Goal: Contribute content: Contribute content

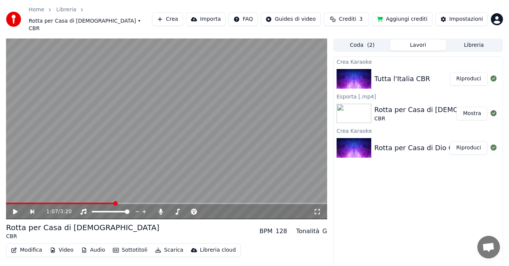
click at [414, 74] on div "Tutta l'Italia CBR" at bounding box center [402, 79] width 56 height 11
click at [464, 72] on button "Riproduci" at bounding box center [468, 79] width 38 height 14
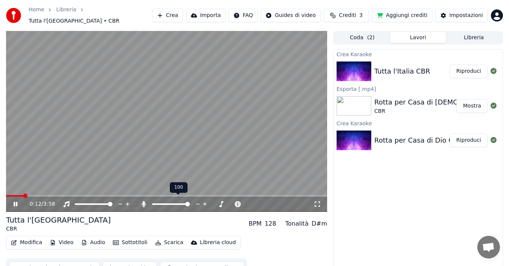
click at [190, 202] on span at bounding box center [187, 204] width 5 height 5
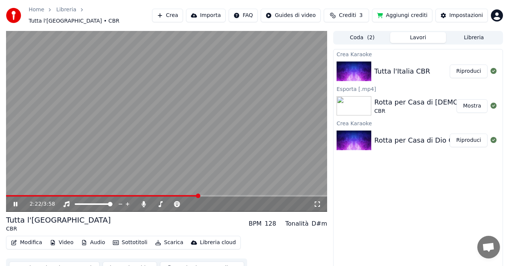
click at [15, 202] on icon at bounding box center [16, 204] width 4 height 5
click at [32, 238] on button "Modifica" at bounding box center [26, 242] width 37 height 11
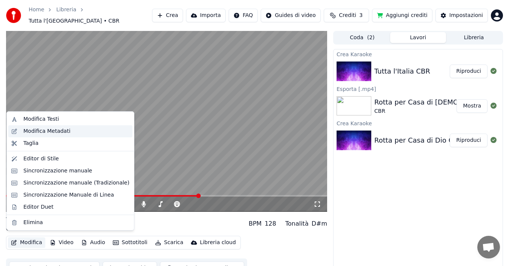
click at [52, 133] on div "Modifica Metadati" at bounding box center [46, 131] width 47 height 8
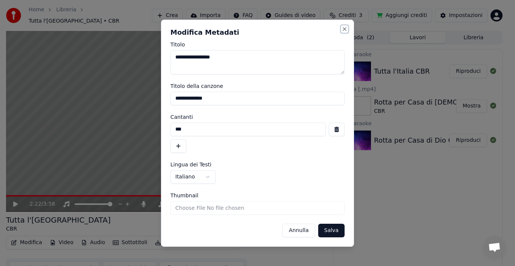
click at [344, 29] on button "Close" at bounding box center [345, 29] width 6 height 6
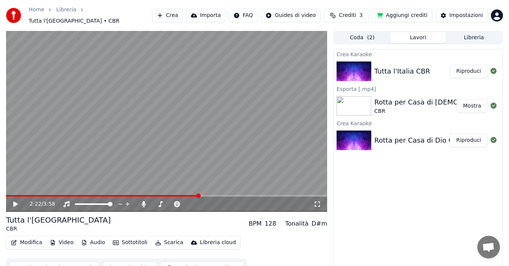
click at [32, 241] on button "Modifica" at bounding box center [26, 242] width 37 height 11
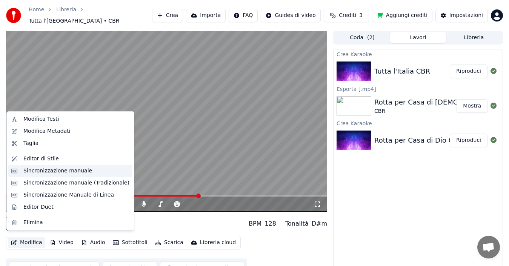
click at [52, 173] on div "Sincronizzazione manuale" at bounding box center [57, 171] width 69 height 8
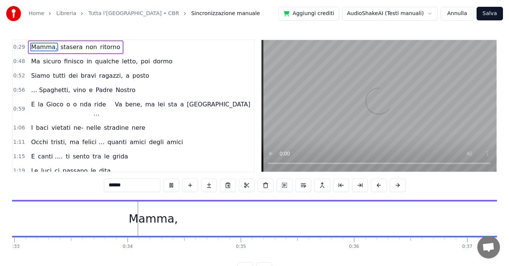
scroll to position [0, 3772]
click at [97, 224] on div "Mamma," at bounding box center [111, 218] width 49 height 17
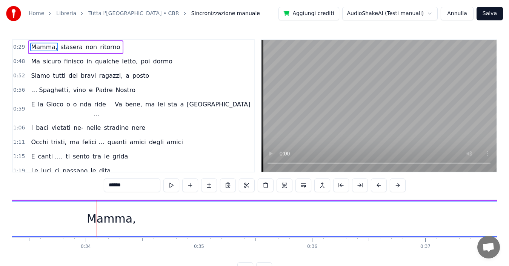
click at [95, 220] on div "Mamma," at bounding box center [111, 218] width 49 height 17
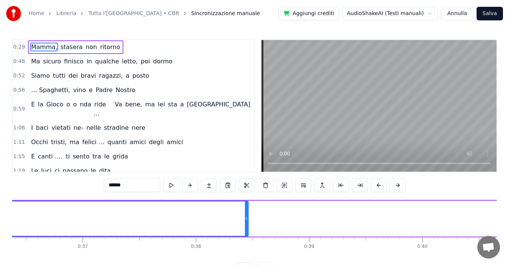
scroll to position [0, 4179]
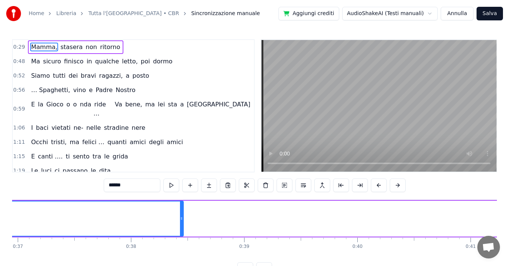
drag, startPoint x: 159, startPoint y: 224, endPoint x: 191, endPoint y: 223, distance: 31.7
click at [191, 223] on div "Mamma, stasera non ritorno" at bounding box center [233, 218] width 2019 height 37
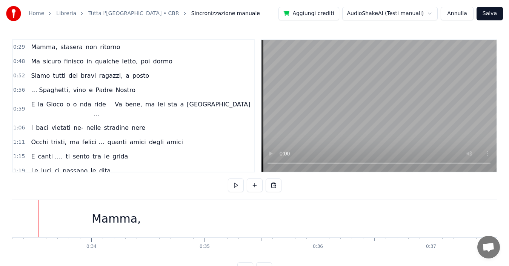
scroll to position [0, 3754]
click at [140, 224] on div "Mamma," at bounding box center [128, 218] width 49 height 17
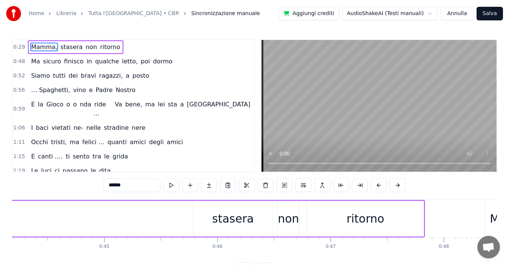
scroll to position [0, 5063]
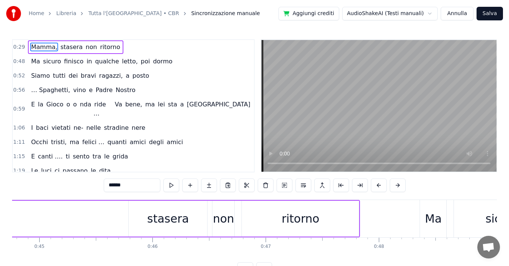
click at [129, 215] on div "stasera" at bounding box center [168, 219] width 78 height 36
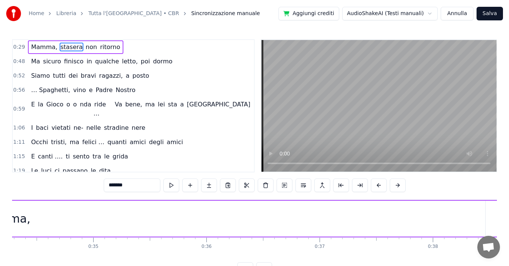
scroll to position [0, 3835]
click at [93, 224] on div "Mamma," at bounding box center [48, 219] width 958 height 36
type input "******"
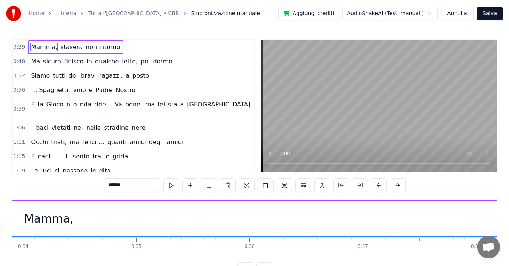
click at [58, 222] on div "Mamma," at bounding box center [48, 218] width 49 height 17
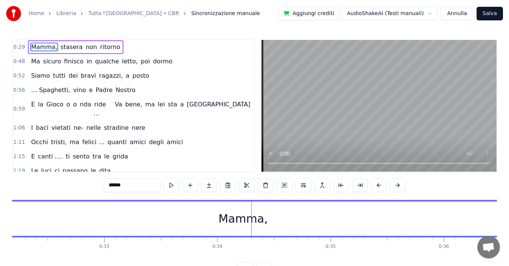
scroll to position [0, 3555]
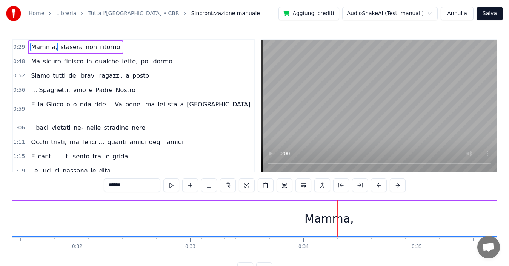
click at [228, 221] on div "Mamma," at bounding box center [329, 218] width 958 height 34
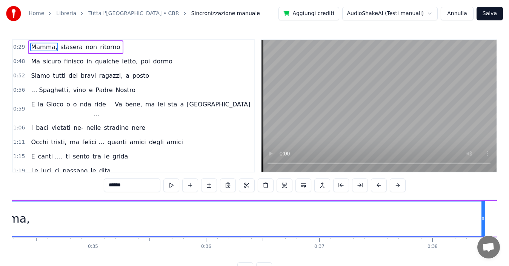
scroll to position [0, 3943]
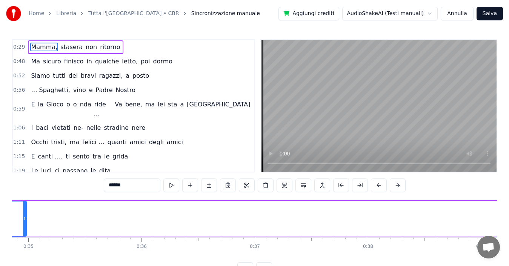
drag, startPoint x: 418, startPoint y: 218, endPoint x: 23, endPoint y: 226, distance: 395.2
click at [25, 227] on div at bounding box center [24, 218] width 3 height 34
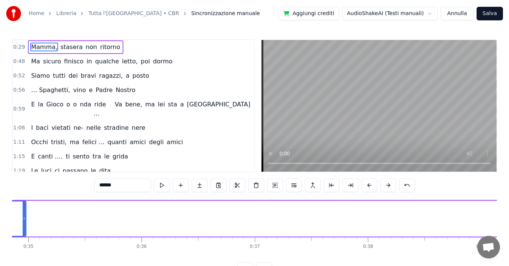
scroll to position [0, 3917]
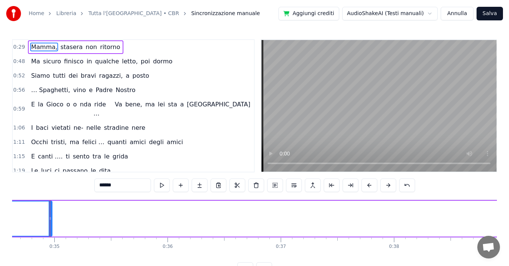
drag, startPoint x: 21, startPoint y: 222, endPoint x: 81, endPoint y: 222, distance: 60.3
click at [83, 224] on div "Mamma, stasera non ritorno" at bounding box center [495, 218] width 2019 height 37
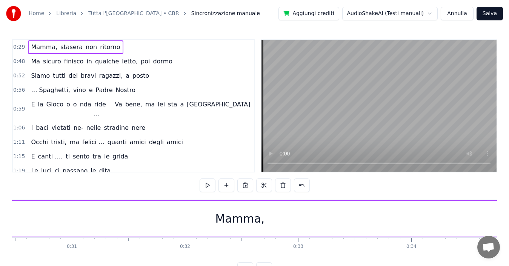
scroll to position [0, 3361]
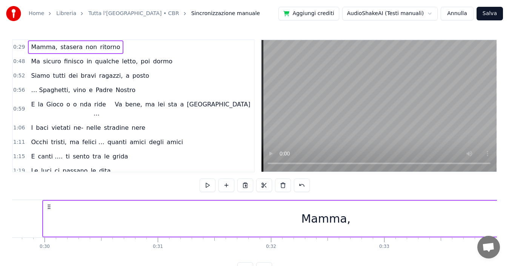
click at [339, 221] on div "Mamma," at bounding box center [325, 218] width 49 height 17
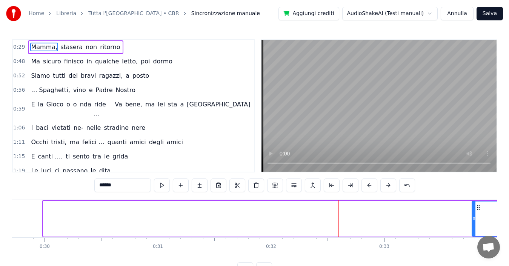
drag, startPoint x: 46, startPoint y: 221, endPoint x: 473, endPoint y: 225, distance: 426.8
click at [473, 225] on div at bounding box center [473, 218] width 3 height 34
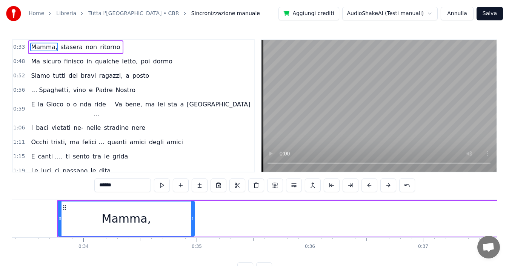
scroll to position [0, 3783]
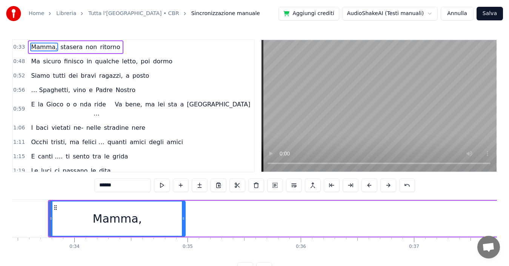
click at [52, 219] on icon at bounding box center [50, 218] width 3 height 6
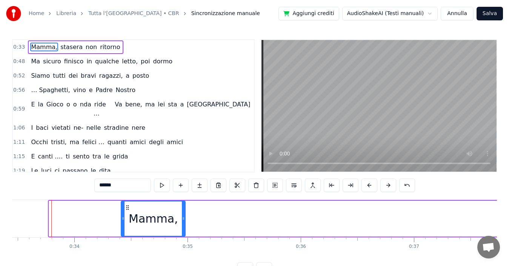
drag, startPoint x: 52, startPoint y: 219, endPoint x: 126, endPoint y: 223, distance: 74.4
click at [124, 223] on div at bounding box center [122, 218] width 3 height 34
drag, startPoint x: 149, startPoint y: 222, endPoint x: 173, endPoint y: 222, distance: 24.1
click at [173, 222] on div "Mamma," at bounding box center [153, 218] width 49 height 17
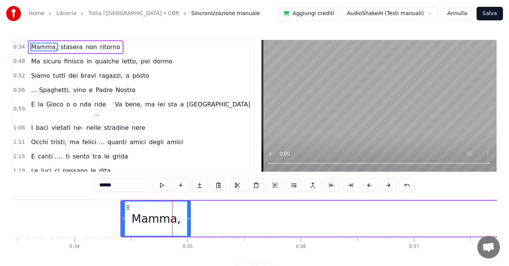
drag, startPoint x: 184, startPoint y: 224, endPoint x: 178, endPoint y: 226, distance: 6.0
click at [189, 225] on div at bounding box center [188, 218] width 3 height 34
click at [147, 222] on div "Mamma," at bounding box center [155, 218] width 49 height 17
drag, startPoint x: 139, startPoint y: 236, endPoint x: 154, endPoint y: 236, distance: 14.7
click at [154, 236] on div "Mamma," at bounding box center [155, 219] width 69 height 36
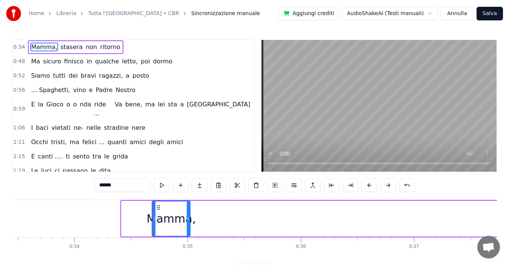
drag, startPoint x: 123, startPoint y: 221, endPoint x: 154, endPoint y: 225, distance: 30.8
click at [154, 225] on div at bounding box center [153, 218] width 3 height 34
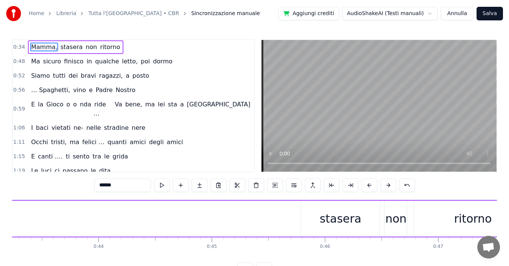
scroll to position [0, 5041]
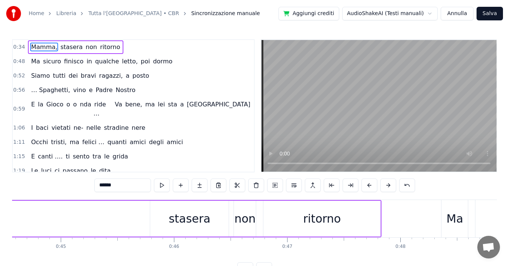
click at [156, 216] on div "stasera" at bounding box center [189, 219] width 78 height 36
type input "*******"
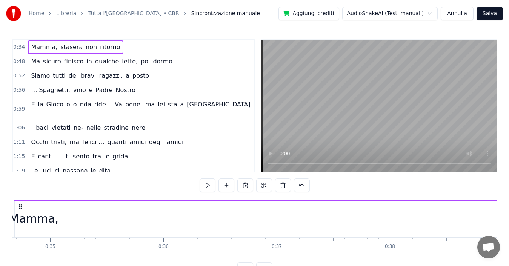
scroll to position [0, 3878]
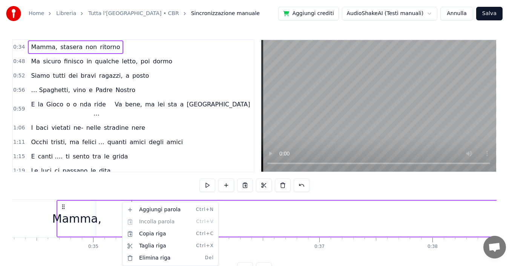
click at [83, 236] on html "Home Libreria Tutta l'[GEOGRAPHIC_DATA] • CBR Sincronizzazione manuale Aggiungi…" at bounding box center [257, 144] width 515 height 288
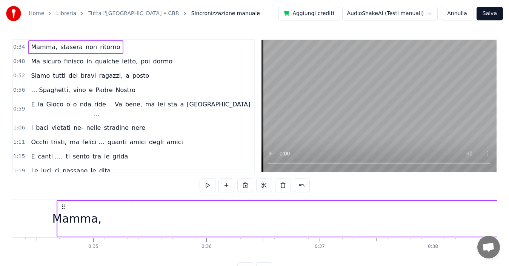
click at [82, 227] on div "Mamma," at bounding box center [76, 218] width 49 height 17
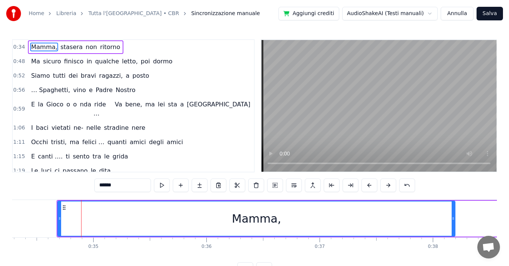
drag, startPoint x: 95, startPoint y: 220, endPoint x: 457, endPoint y: 222, distance: 362.3
click at [454, 222] on div at bounding box center [452, 218] width 3 height 34
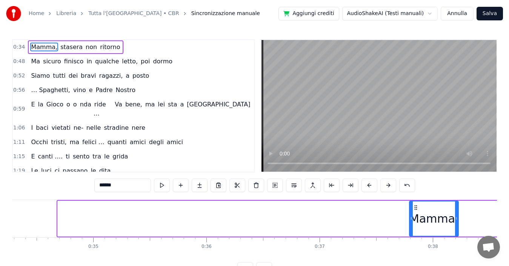
drag, startPoint x: 58, startPoint y: 218, endPoint x: 411, endPoint y: 220, distance: 352.5
click at [411, 220] on icon at bounding box center [410, 218] width 3 height 6
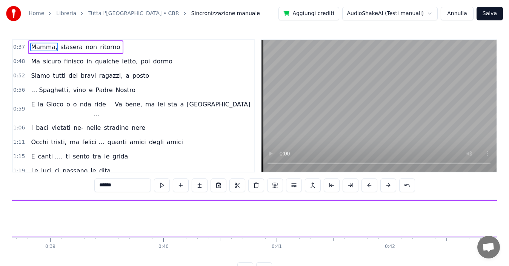
scroll to position [0, 4287]
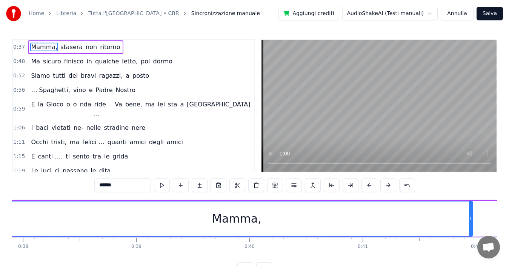
drag, startPoint x: 47, startPoint y: 218, endPoint x: 470, endPoint y: 218, distance: 423.4
click at [470, 218] on icon at bounding box center [470, 218] width 3 height 6
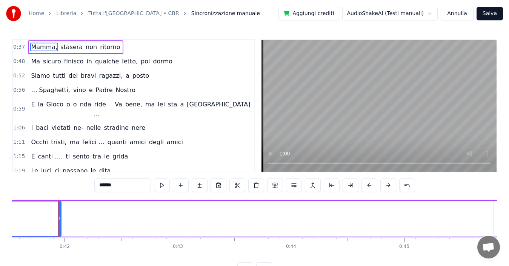
scroll to position [0, 4707]
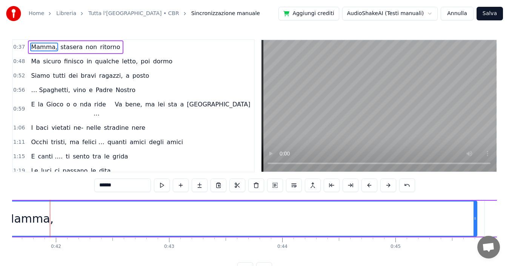
drag, startPoint x: 51, startPoint y: 218, endPoint x: 476, endPoint y: 216, distance: 424.5
click at [476, 216] on icon at bounding box center [474, 218] width 3 height 6
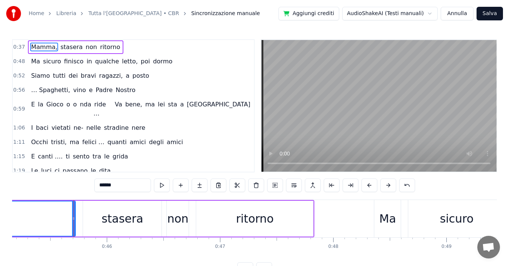
scroll to position [0, 5132]
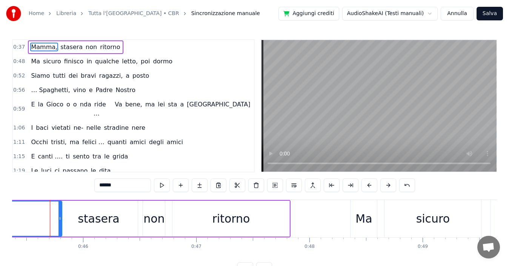
drag, startPoint x: 51, startPoint y: 218, endPoint x: 60, endPoint y: 218, distance: 9.0
click at [60, 218] on icon at bounding box center [59, 218] width 3 height 6
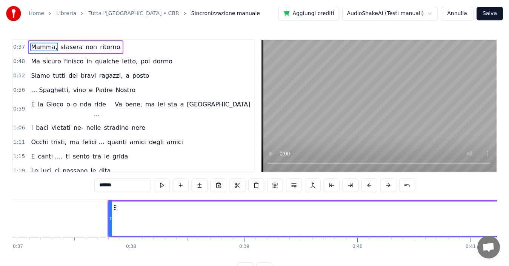
scroll to position [0, 4007]
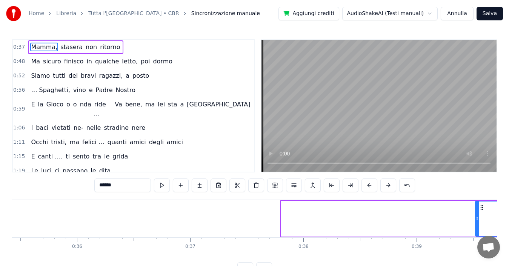
drag, startPoint x: 282, startPoint y: 219, endPoint x: 475, endPoint y: 219, distance: 193.4
click at [475, 219] on icon at bounding box center [476, 218] width 3 height 6
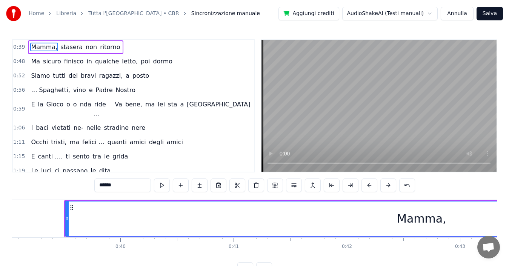
scroll to position [0, 4432]
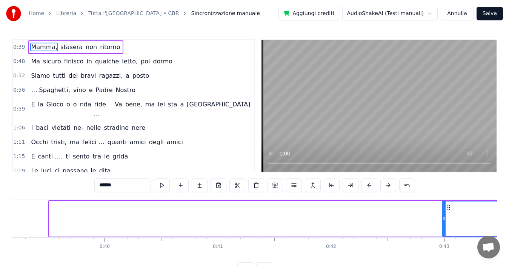
drag, startPoint x: 52, startPoint y: 219, endPoint x: 444, endPoint y: 218, distance: 392.5
click at [444, 218] on icon at bounding box center [443, 218] width 3 height 6
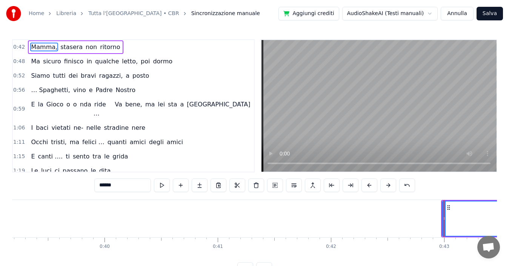
scroll to position [0, 4856]
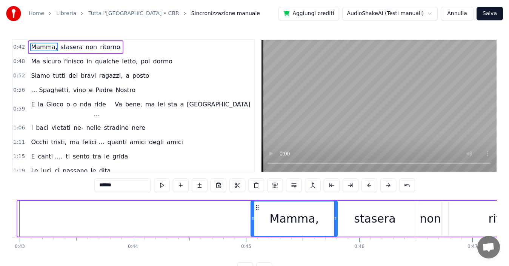
drag, startPoint x: 22, startPoint y: 218, endPoint x: 251, endPoint y: 224, distance: 228.9
click at [251, 224] on div at bounding box center [252, 218] width 3 height 34
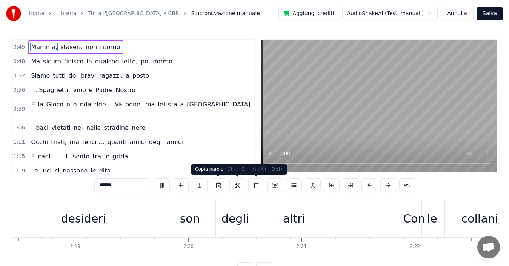
scroll to position [0, 15664]
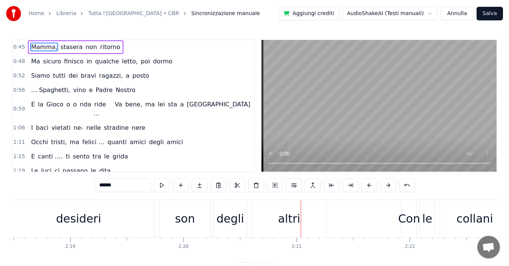
click at [90, 216] on div "desideri" at bounding box center [78, 218] width 45 height 17
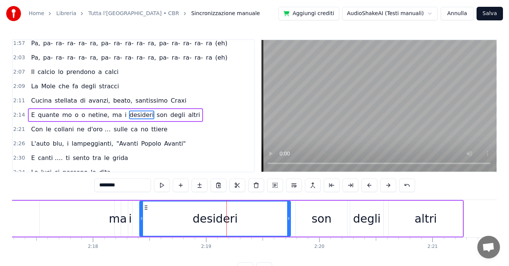
scroll to position [0, 15513]
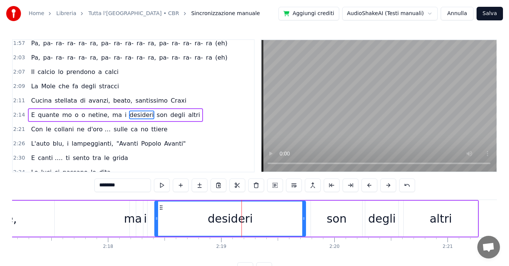
click at [134, 219] on div "ma" at bounding box center [133, 218] width 18 height 17
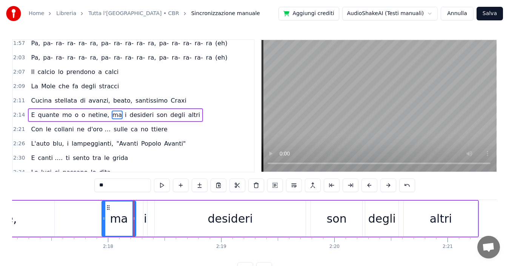
drag, startPoint x: 132, startPoint y: 220, endPoint x: 104, endPoint y: 223, distance: 28.0
click at [104, 223] on div at bounding box center [103, 218] width 3 height 34
click at [171, 217] on div "desideri" at bounding box center [230, 219] width 151 height 36
type input "********"
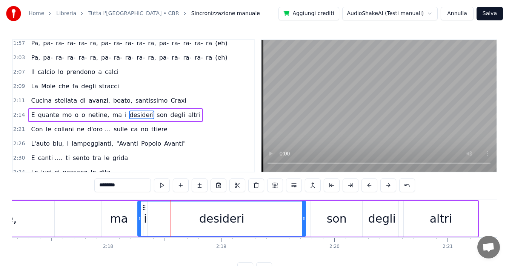
drag, startPoint x: 155, startPoint y: 219, endPoint x: 138, endPoint y: 221, distance: 17.2
click at [138, 221] on div at bounding box center [139, 218] width 3 height 34
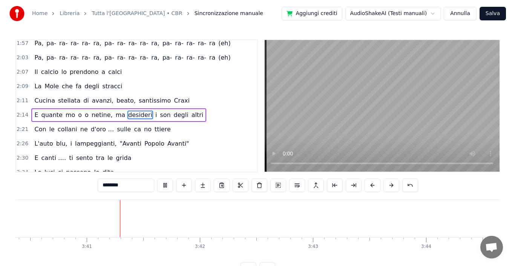
scroll to position [0, 24940]
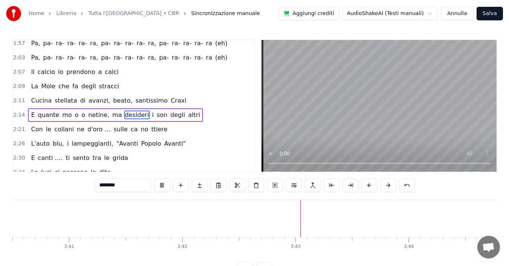
click at [492, 15] on button "Salva" at bounding box center [489, 14] width 26 height 14
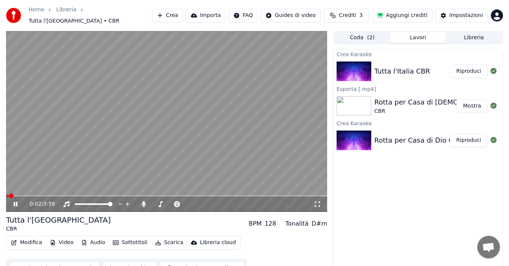
click at [14, 201] on icon at bounding box center [20, 204] width 17 height 6
click at [167, 239] on button "Scarica" at bounding box center [169, 242] width 34 height 11
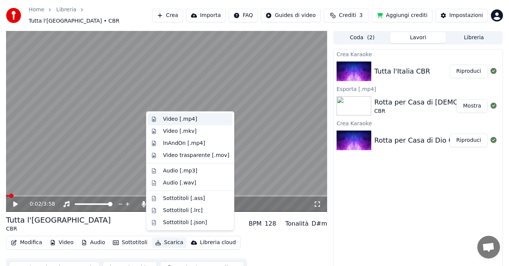
click at [181, 120] on div "Video [.mp4]" at bounding box center [180, 119] width 34 height 8
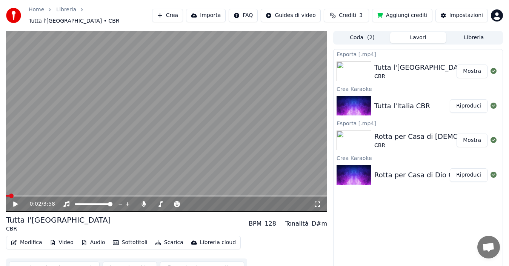
click at [183, 12] on button "Crea" at bounding box center [167, 16] width 31 height 14
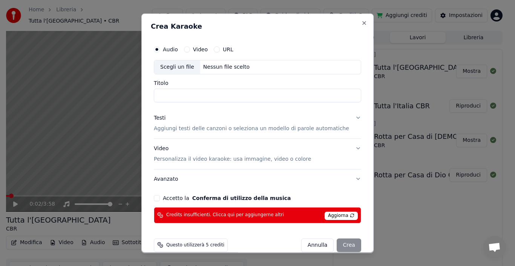
click at [183, 67] on div "Scegli un file" at bounding box center [177, 67] width 46 height 14
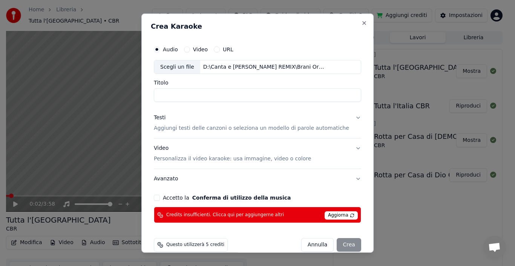
type input "**********"
click at [345, 117] on button "Testi Aggiungi testi delle canzoni o seleziona un modello di parole automatiche" at bounding box center [257, 123] width 207 height 30
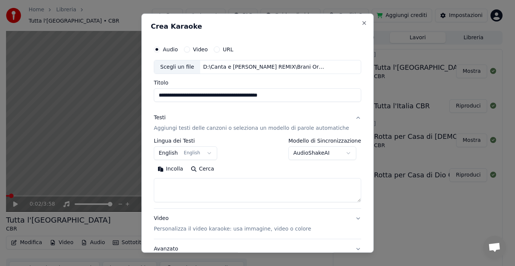
click at [176, 155] on body "**********" at bounding box center [254, 133] width 509 height 266
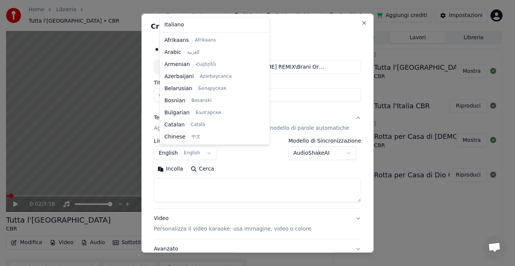
scroll to position [60, 0]
select select "**"
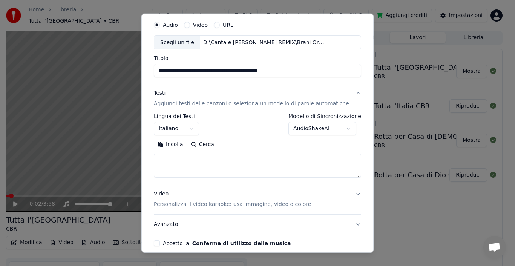
scroll to position [38, 0]
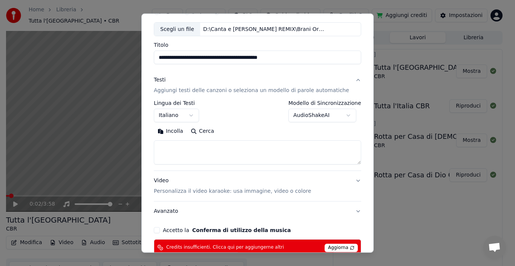
click at [342, 116] on body "**********" at bounding box center [254, 133] width 509 height 266
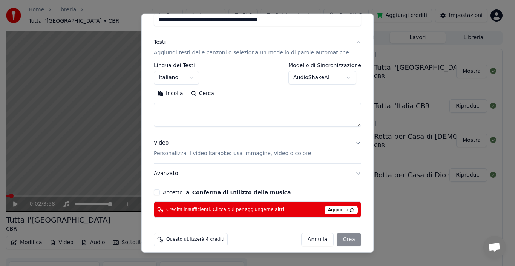
scroll to position [81, 0]
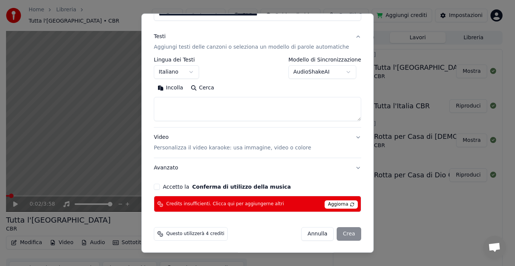
click at [160, 186] on button "Accetto la Conferma di utilizzo della musica" at bounding box center [157, 187] width 6 height 6
click at [326, 202] on span "Aggiorna" at bounding box center [341, 204] width 33 height 8
click at [330, 206] on span "Aggiorna" at bounding box center [341, 204] width 33 height 8
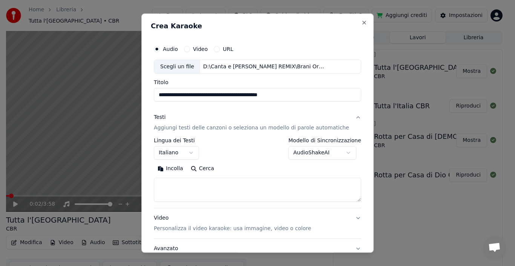
scroll to position [0, 0]
click at [361, 24] on button "Close" at bounding box center [364, 23] width 6 height 6
select select
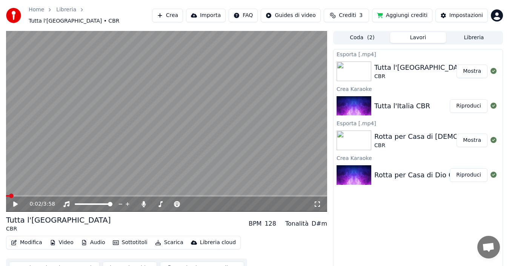
click at [183, 16] on button "Crea" at bounding box center [167, 16] width 31 height 14
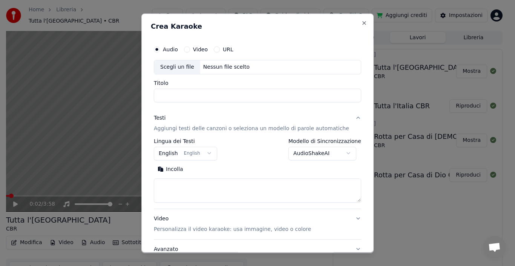
click at [187, 70] on div "Scegli un file" at bounding box center [177, 67] width 46 height 14
type input "**********"
click at [175, 155] on button "English English" at bounding box center [185, 153] width 63 height 14
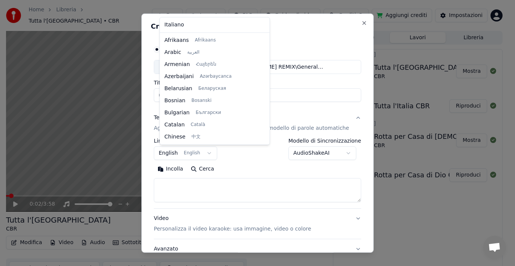
scroll to position [60, 0]
select select "**"
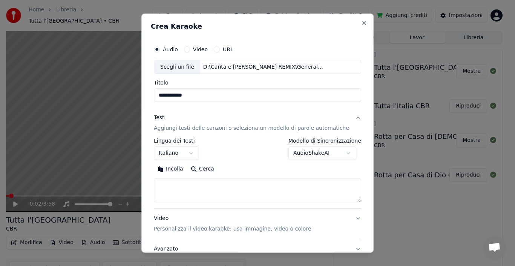
click at [207, 190] on textarea at bounding box center [257, 190] width 207 height 24
paste textarea "**********"
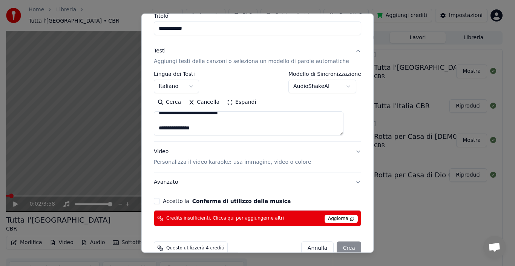
scroll to position [81, 0]
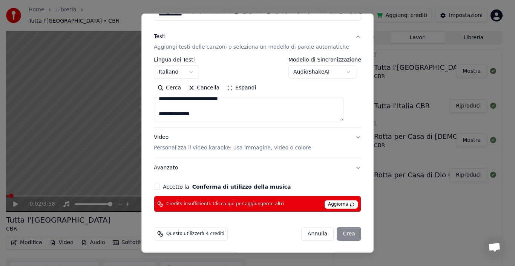
type textarea "**********"
click at [160, 187] on button "Accetto la Conferma di utilizzo della musica" at bounding box center [157, 187] width 6 height 6
click at [325, 205] on span "Aggiorna" at bounding box center [341, 204] width 33 height 8
click at [326, 205] on span "Aggiorna" at bounding box center [341, 204] width 33 height 8
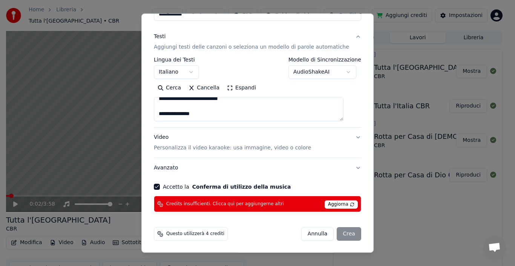
click at [345, 236] on div "[PERSON_NAME]" at bounding box center [331, 234] width 60 height 14
click at [169, 169] on button "Avanzato" at bounding box center [257, 168] width 207 height 20
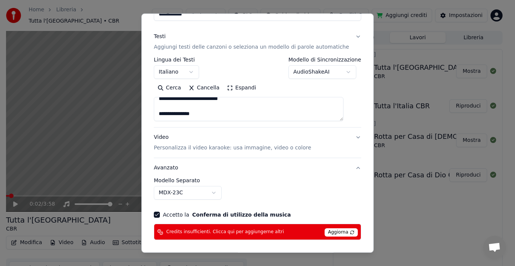
scroll to position [39, 0]
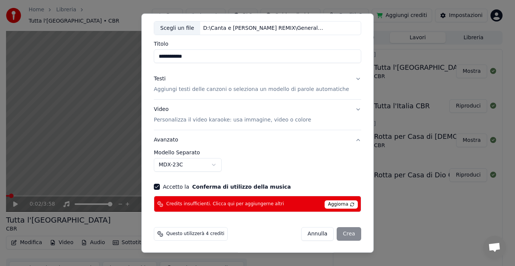
click at [253, 205] on span "Credits insufficienti. Clicca qui per aggiungerne altri" at bounding box center [225, 204] width 118 height 6
